Goal: Find specific fact: Find specific fact

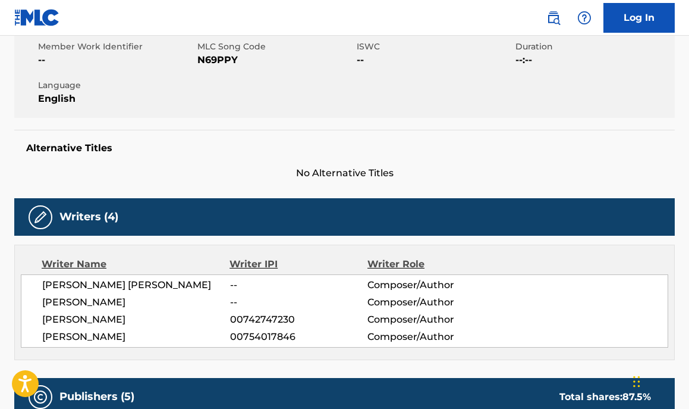
scroll to position [222, 0]
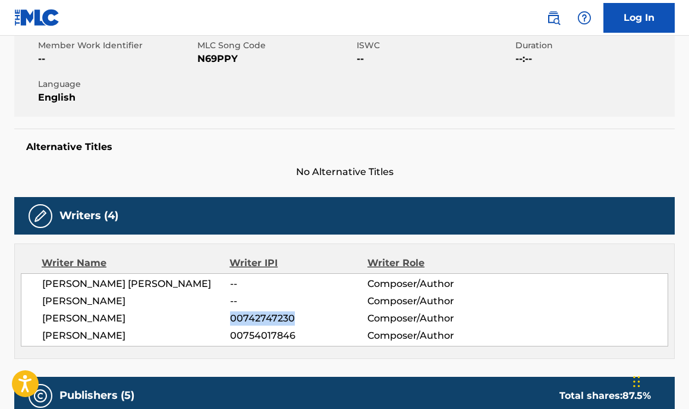
drag, startPoint x: 231, startPoint y: 319, endPoint x: 295, endPoint y: 318, distance: 64.3
click at [295, 318] on span "00742747230" at bounding box center [298, 318] width 137 height 14
copy span "00742747230"
drag, startPoint x: 222, startPoint y: 335, endPoint x: 291, endPoint y: 336, distance: 69.0
click at [291, 336] on div "SYMERE WOODS 00754017846 Composer/Author" at bounding box center [355, 335] width 626 height 14
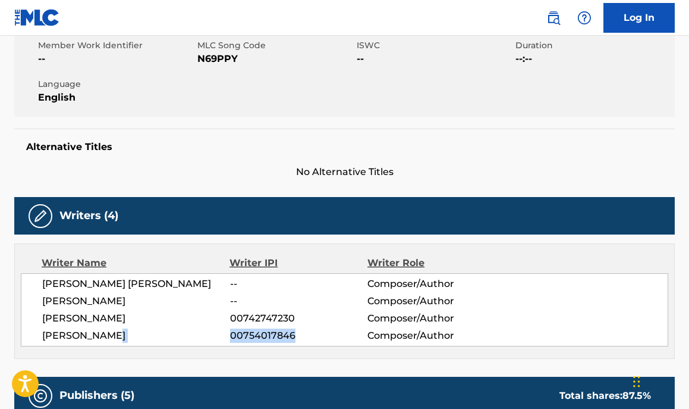
copy div "00754017846"
click at [654, 165] on span "No Alternative Titles" at bounding box center [344, 172] width 661 height 14
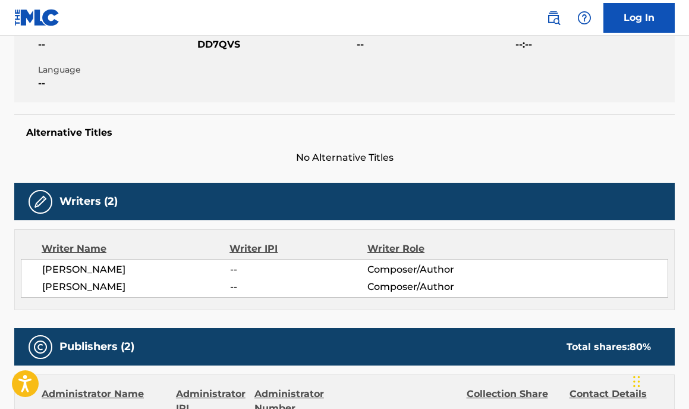
scroll to position [254, 0]
